Goal: Check status: Check status

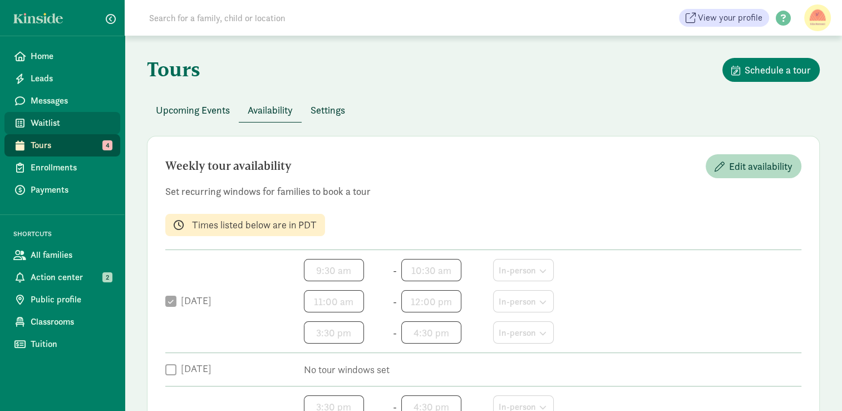
click at [56, 117] on span "Waitlist" at bounding box center [71, 122] width 81 height 13
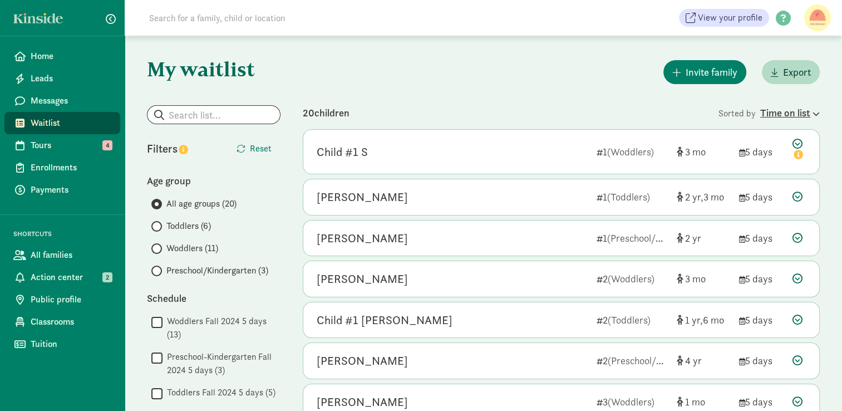
click at [779, 115] on div "Time on list" at bounding box center [790, 112] width 60 height 15
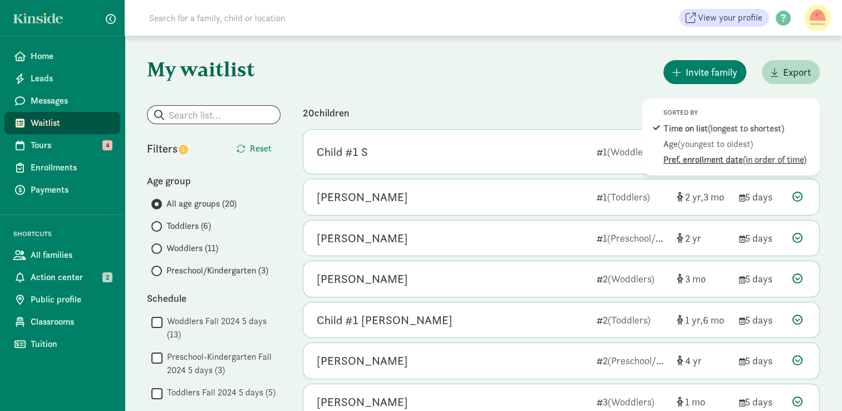
click at [743, 160] on span "(in order of time)" at bounding box center [774, 160] width 63 height 12
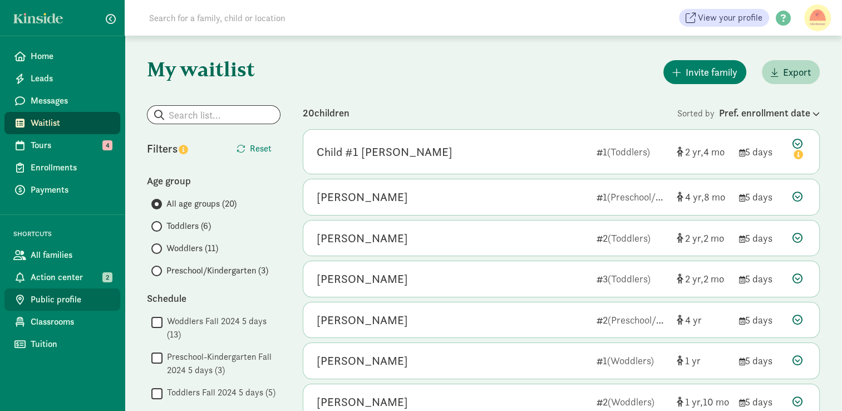
click at [45, 303] on span "Public profile" at bounding box center [71, 299] width 81 height 13
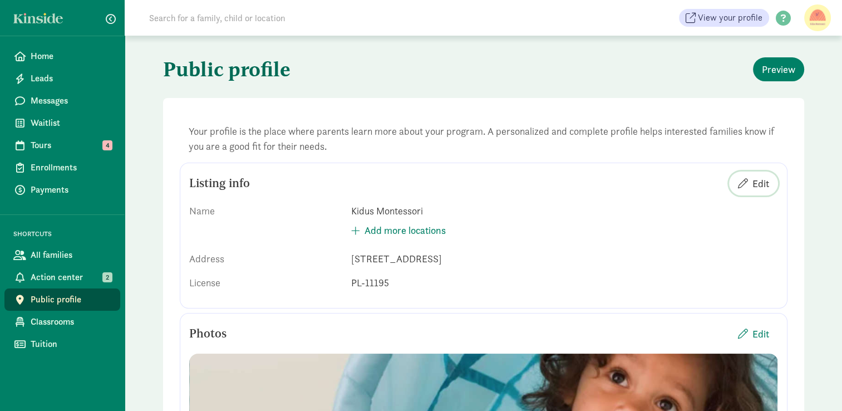
click at [761, 179] on span "Edit" at bounding box center [760, 183] width 17 height 15
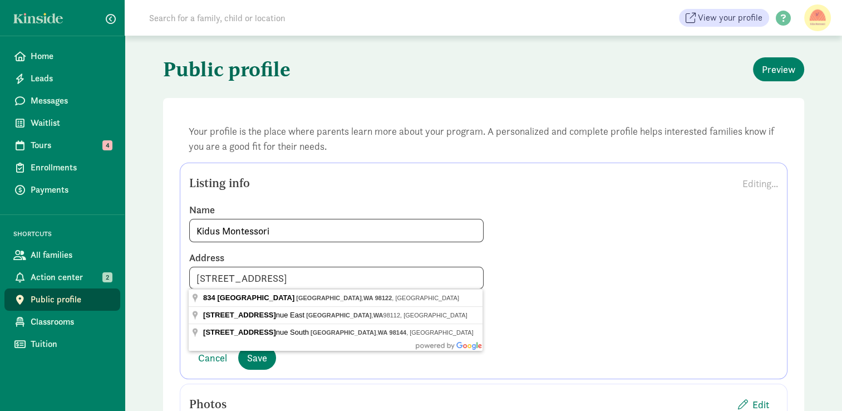
drag, startPoint x: 251, startPoint y: 279, endPoint x: 188, endPoint y: 283, distance: 63.6
click at [188, 283] on div "Address 834 18th Ave, Seattle, WA, 98122" at bounding box center [483, 270] width 605 height 38
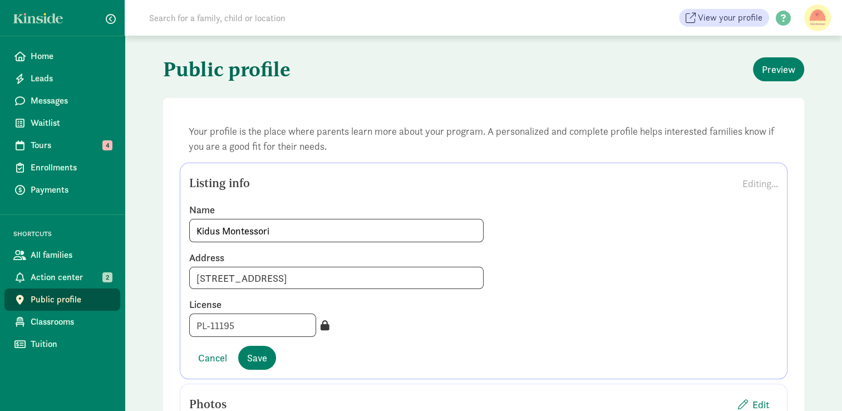
type input "1522 14th Ave, Seattle, WA 98122"
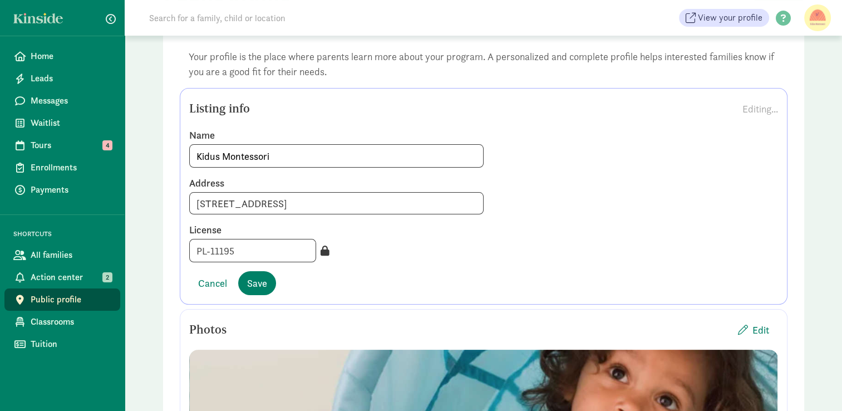
scroll to position [75, 0]
click at [210, 280] on span "Cancel" at bounding box center [212, 282] width 29 height 15
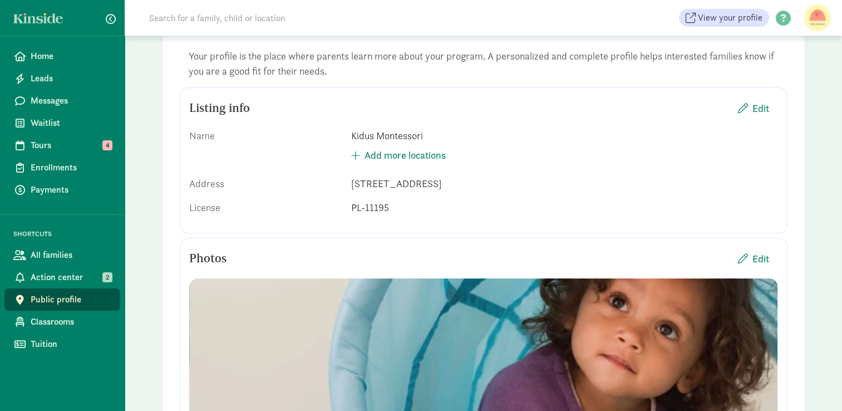
scroll to position [0, 0]
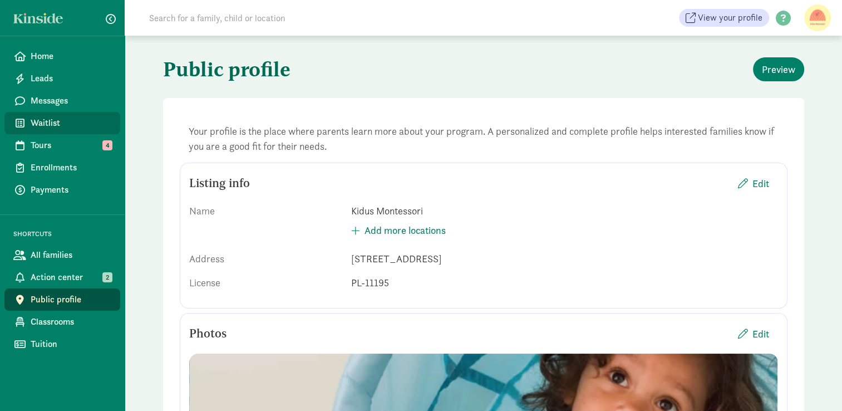
click at [68, 122] on span "Waitlist" at bounding box center [71, 122] width 81 height 13
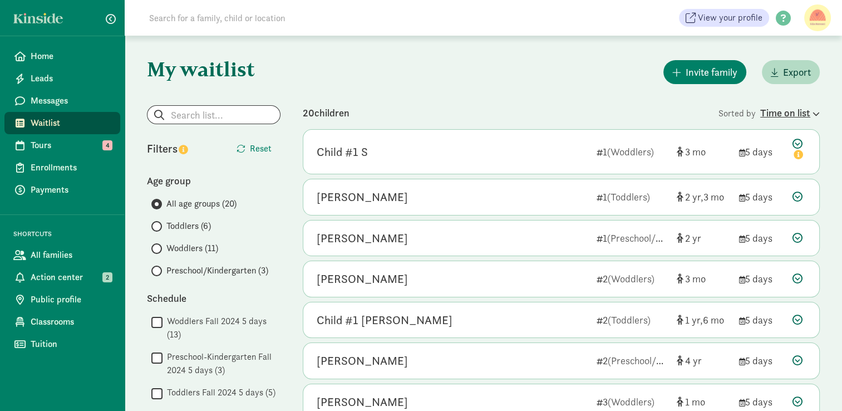
click at [789, 116] on div "Time on list" at bounding box center [790, 112] width 60 height 15
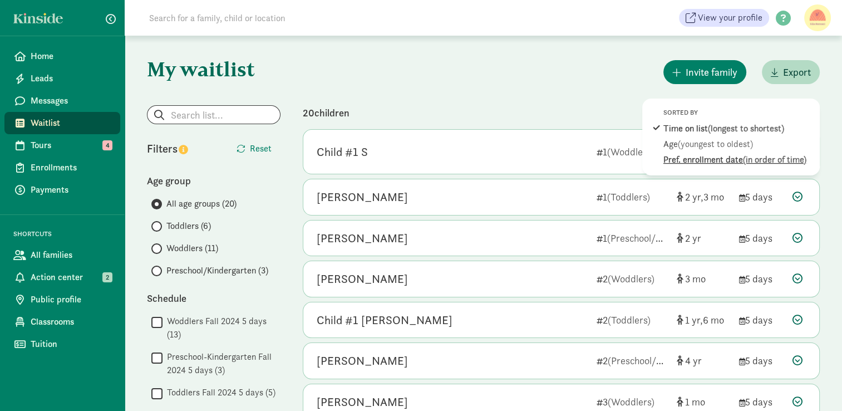
click at [765, 164] on span "(in order of time)" at bounding box center [774, 160] width 63 height 12
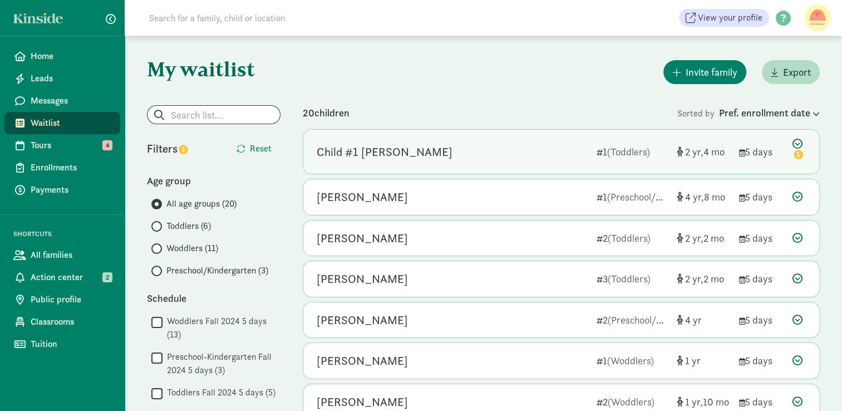
click at [642, 155] on span "(Toddlers)" at bounding box center [628, 151] width 43 height 13
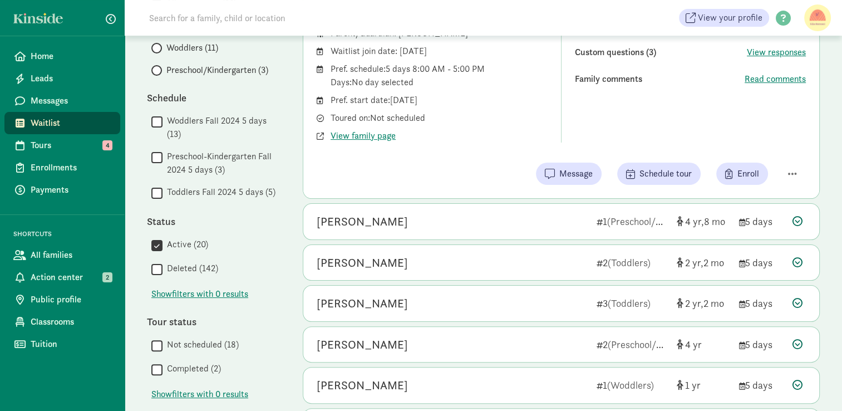
scroll to position [201, 0]
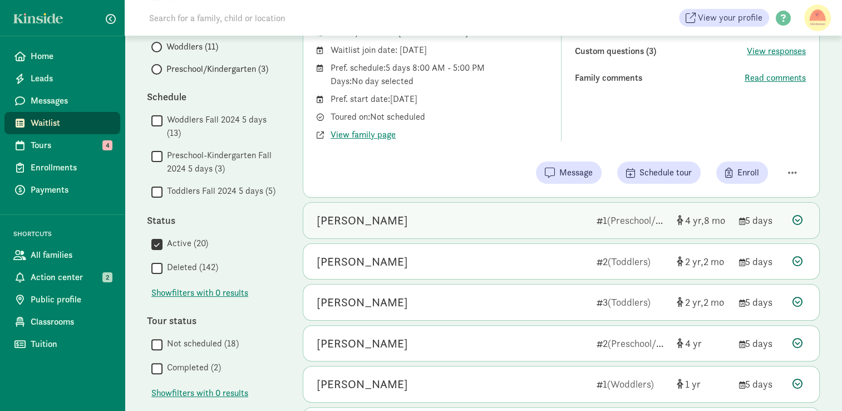
click at [556, 218] on div "Josephine Heath" at bounding box center [452, 220] width 271 height 18
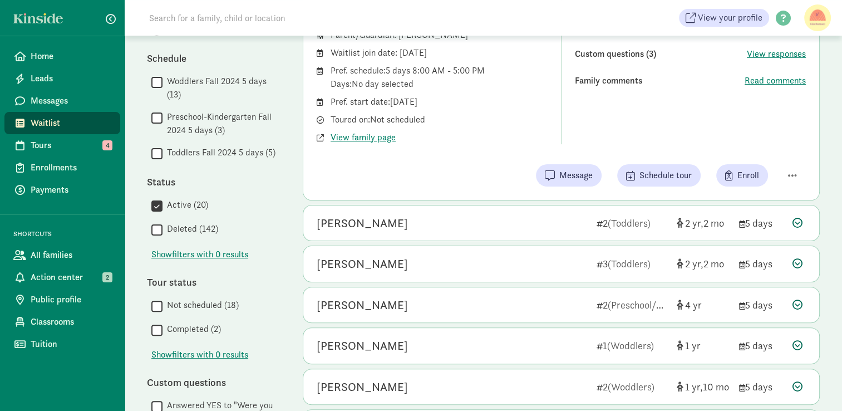
scroll to position [274, 0]
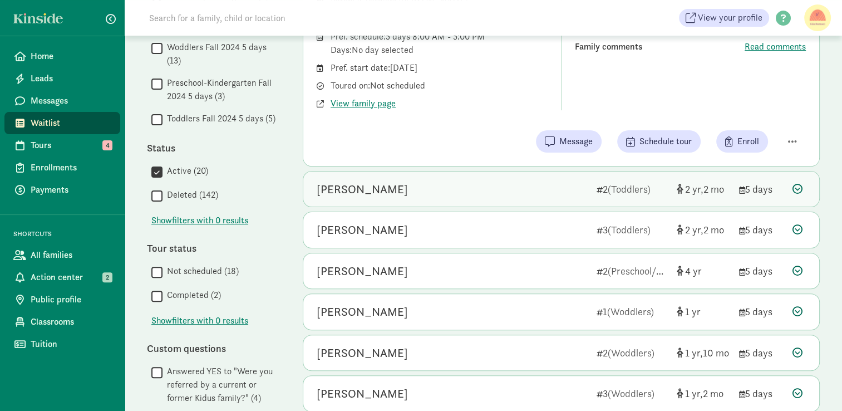
click at [509, 188] on div "Malakai Wedington" at bounding box center [452, 189] width 271 height 18
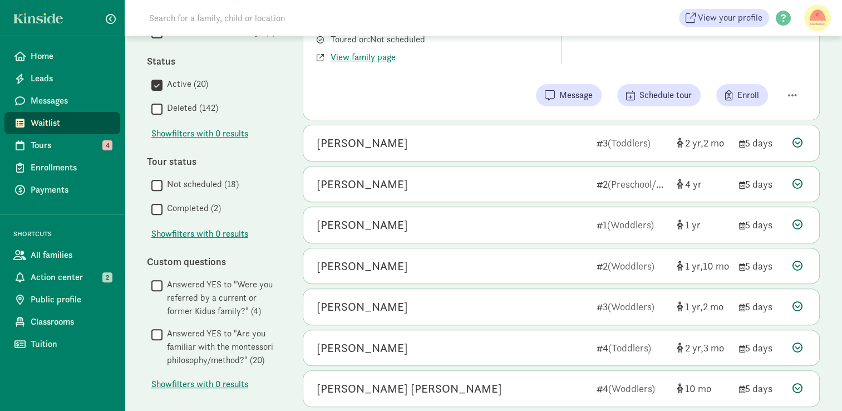
scroll to position [371, 0]
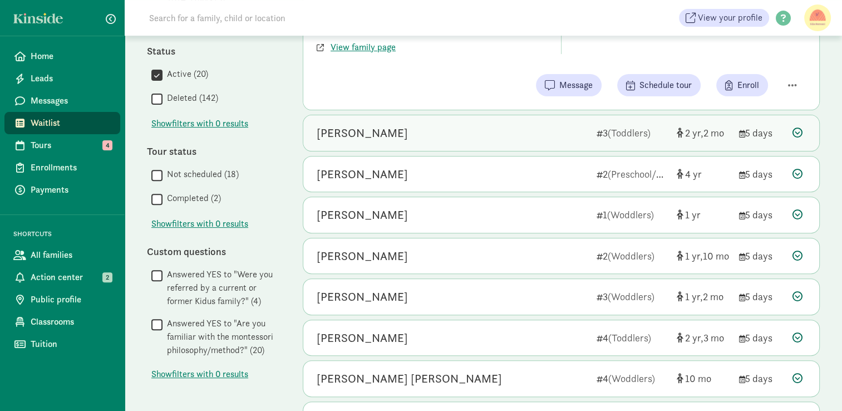
click at [568, 138] on div "Ares Lampert" at bounding box center [452, 133] width 271 height 18
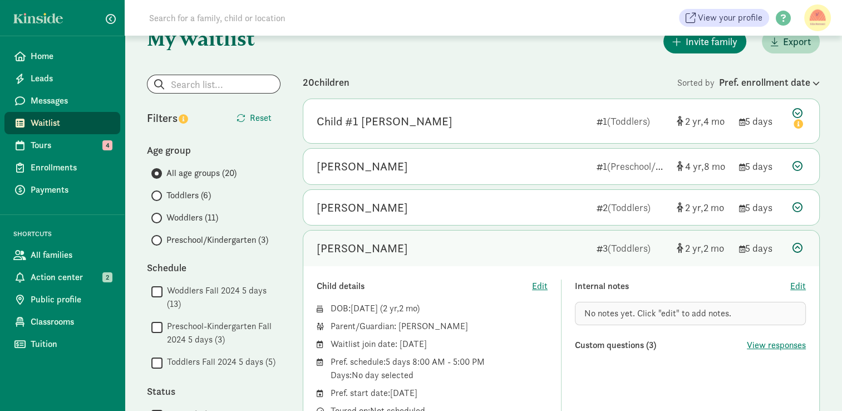
scroll to position [31, 0]
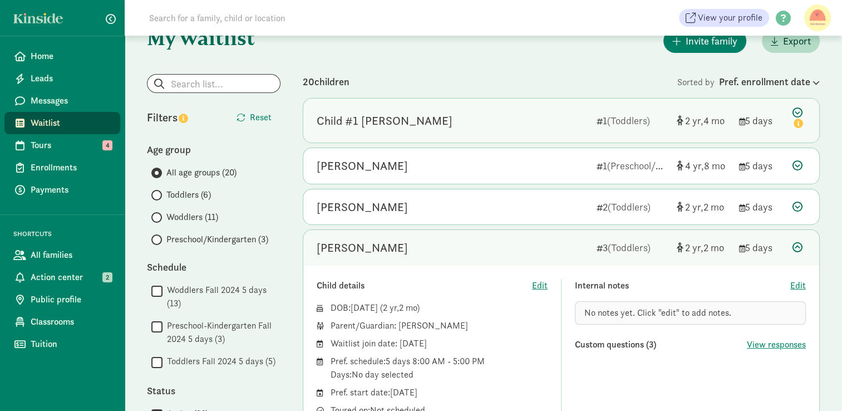
click at [561, 119] on div "Child #1 Olivares" at bounding box center [452, 121] width 271 height 18
